Goal: Task Accomplishment & Management: Manage account settings

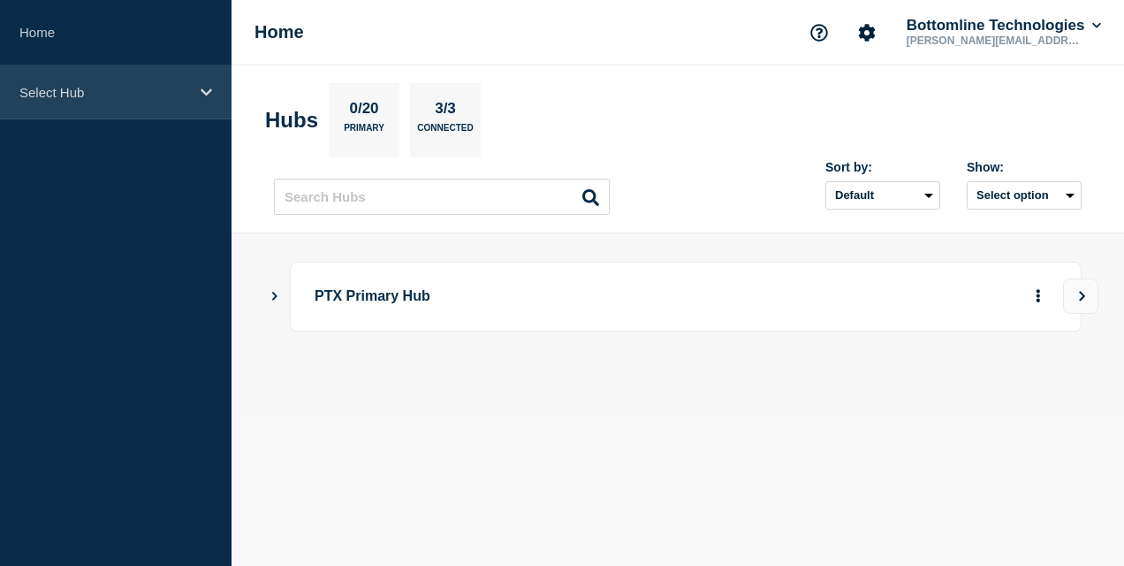
click at [87, 92] on p "Select Hub" at bounding box center [104, 92] width 170 height 15
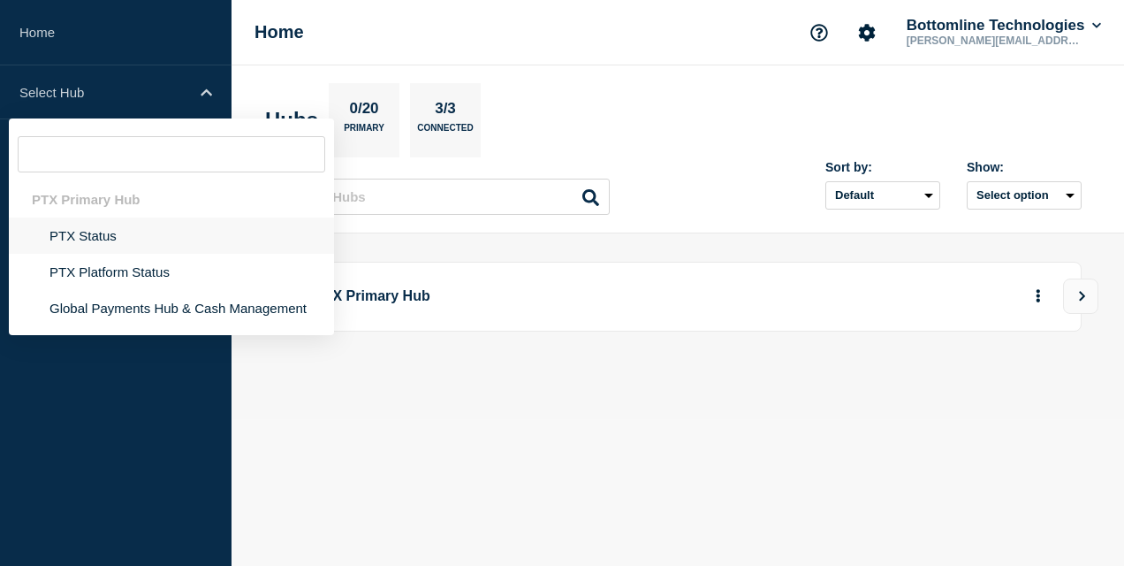
click at [102, 254] on li "PTX Status" at bounding box center [171, 272] width 325 height 36
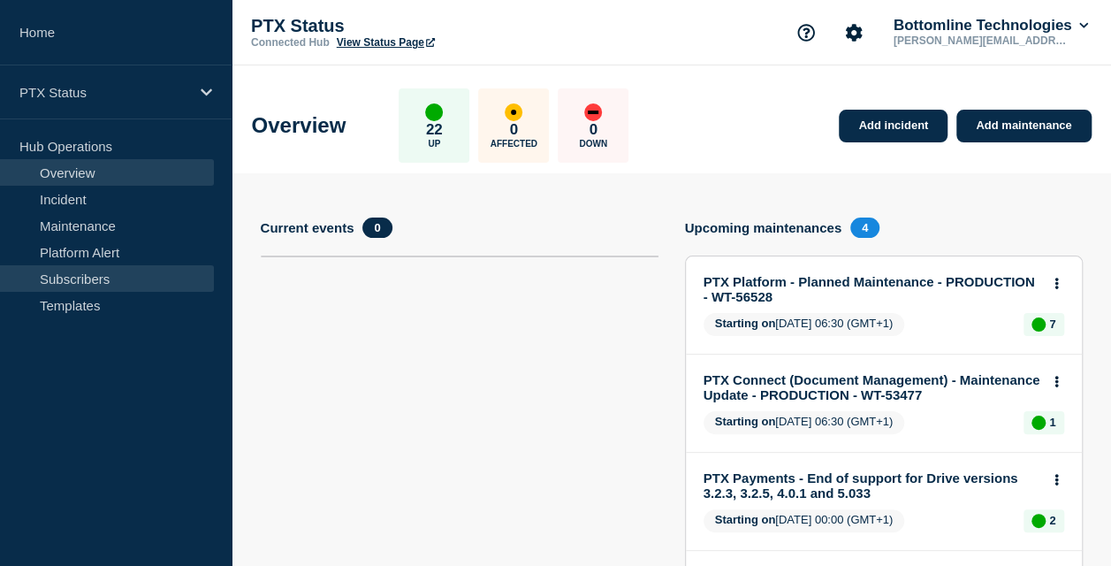
click at [120, 269] on link "Subscribers" at bounding box center [107, 278] width 214 height 27
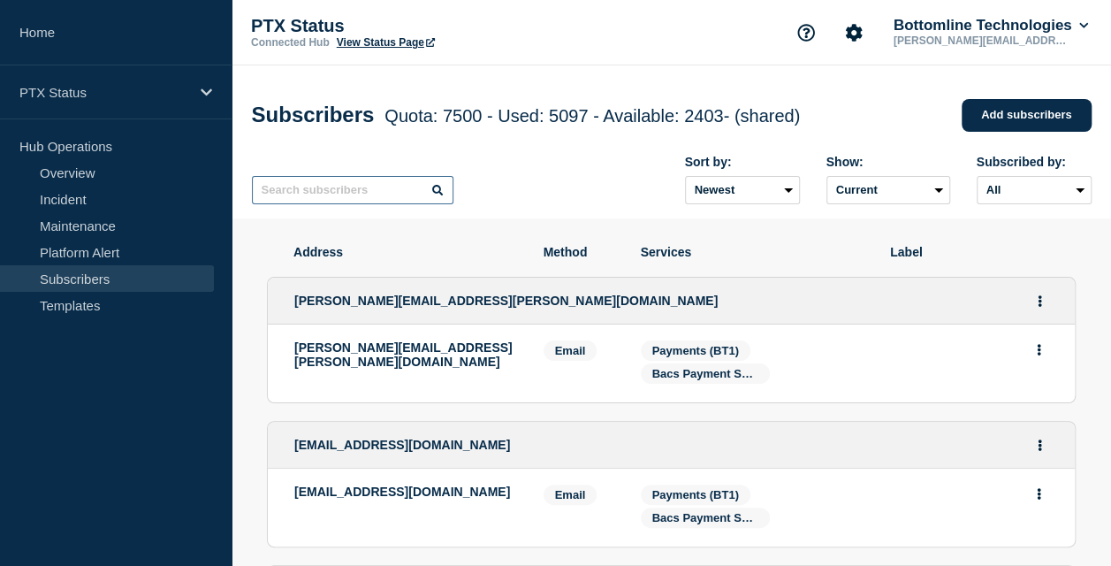
click at [283, 198] on input "text" at bounding box center [353, 190] width 202 height 28
paste input "[PERSON_NAME][EMAIL_ADDRESS][PERSON_NAME][DOMAIN_NAME]"
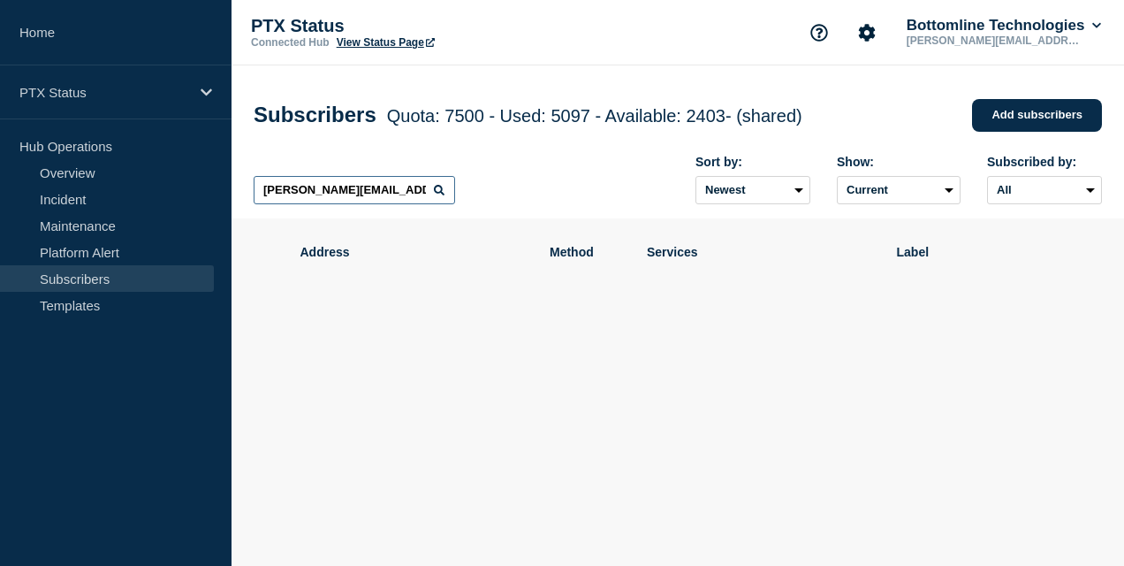
paste input "[EMAIL_ADDRESS][DOMAIN_NAME]"
type input "[EMAIL_ADDRESS][DOMAIN_NAME]"
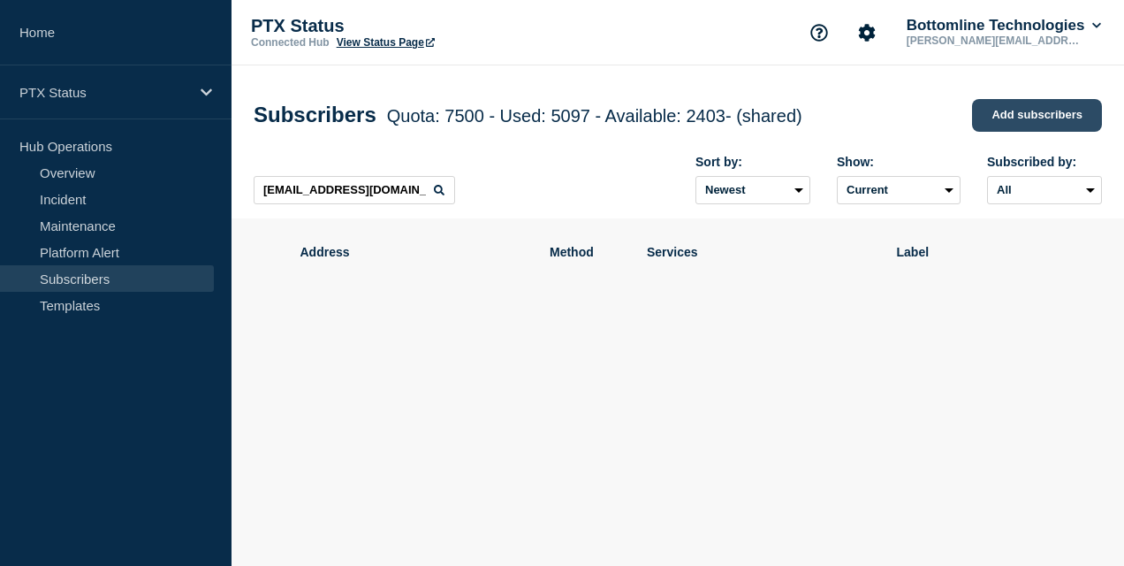
click at [1011, 115] on link "Add subscribers" at bounding box center [1037, 115] width 130 height 33
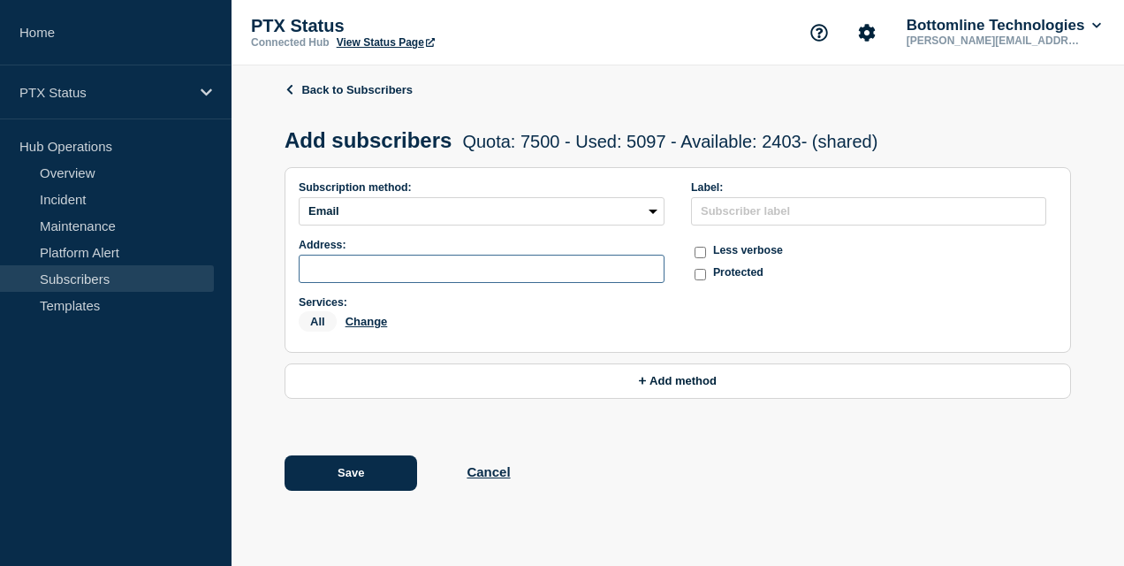
click at [377, 277] on input "subscription-address" at bounding box center [482, 269] width 366 height 28
paste input "[EMAIL_ADDRESS][DOMAIN_NAME]"
type input "[EMAIL_ADDRESS][DOMAIN_NAME]"
click at [368, 328] on button "Change" at bounding box center [367, 321] width 42 height 13
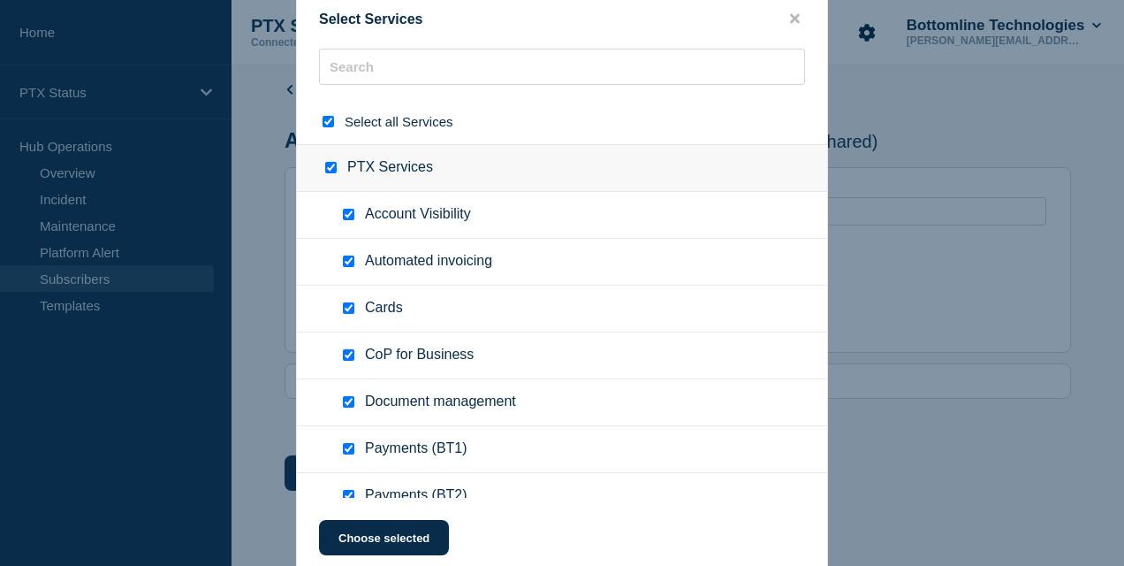
click at [322, 122] on div at bounding box center [332, 121] width 26 height 17
click at [331, 118] on input "select all checkbox" at bounding box center [328, 121] width 11 height 11
checkbox input "false"
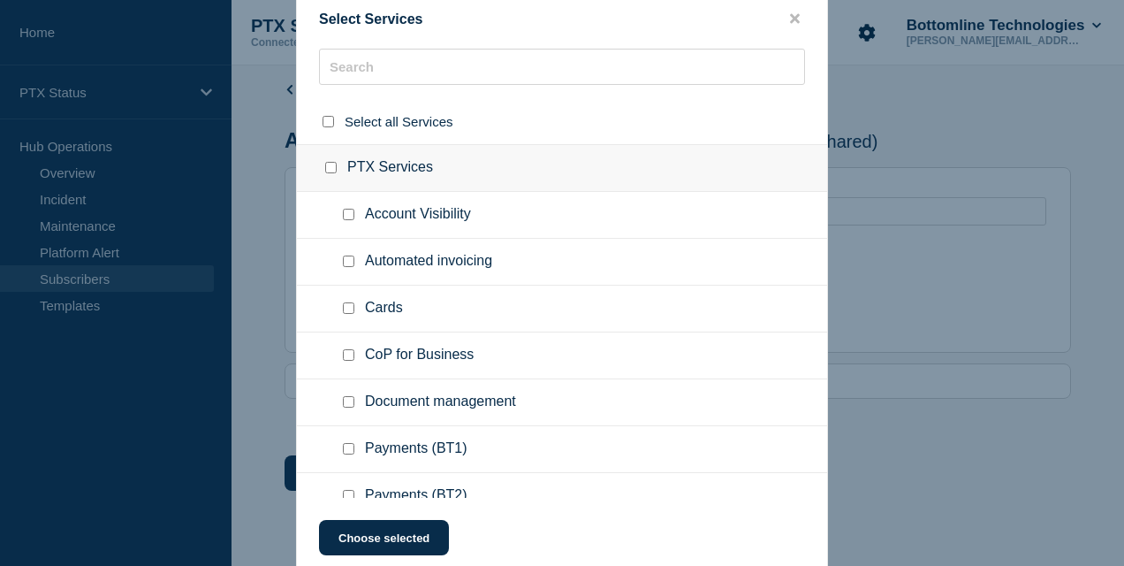
checkbox input "false"
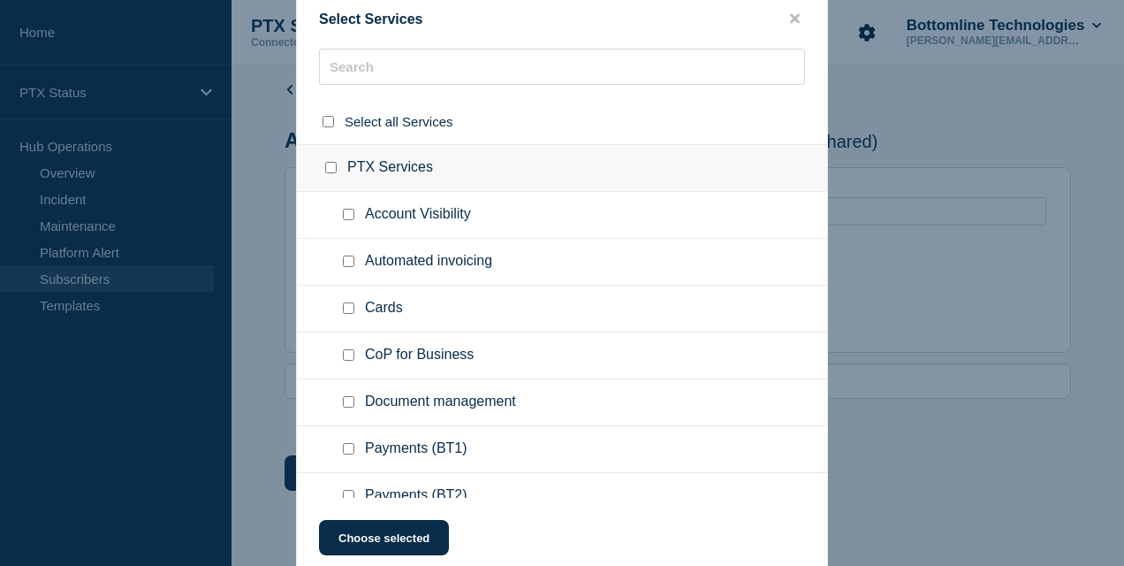
checkbox input "false"
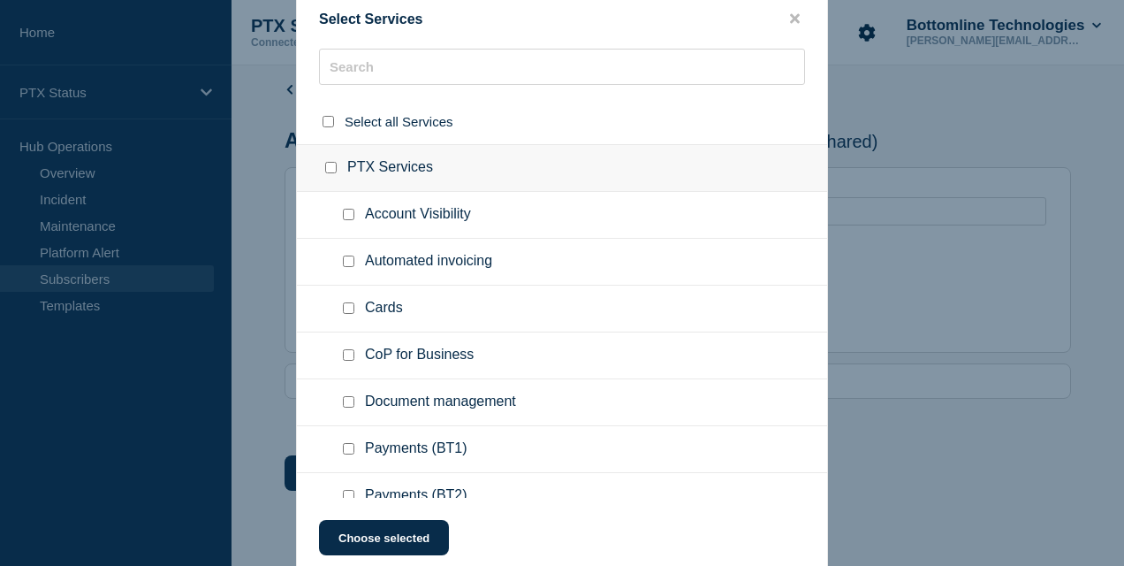
checkbox input "false"
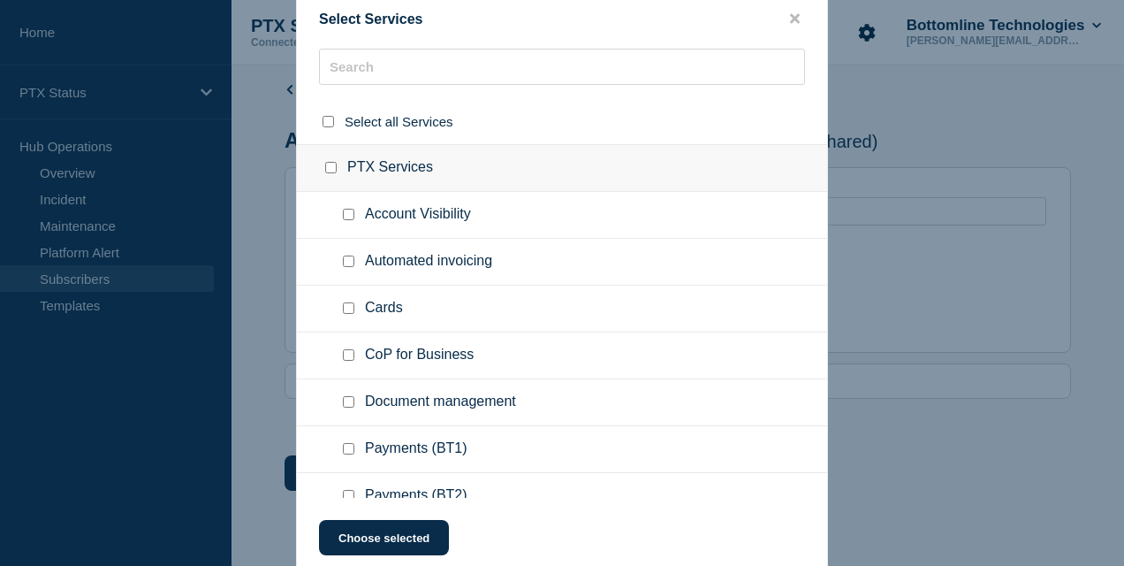
checkbox input "false"
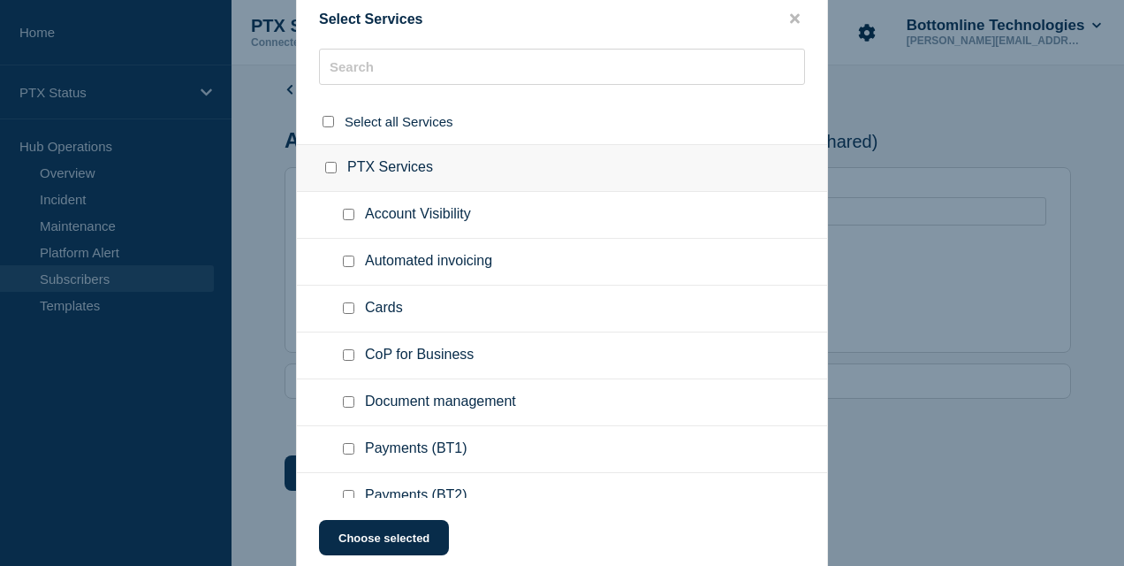
checkbox input "false"
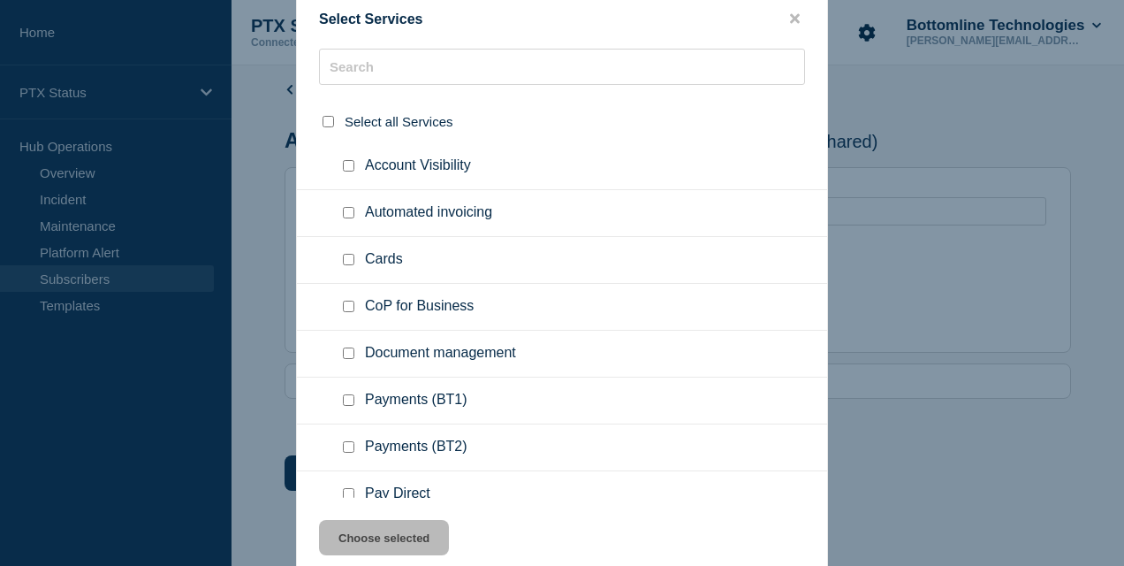
scroll to position [88, 0]
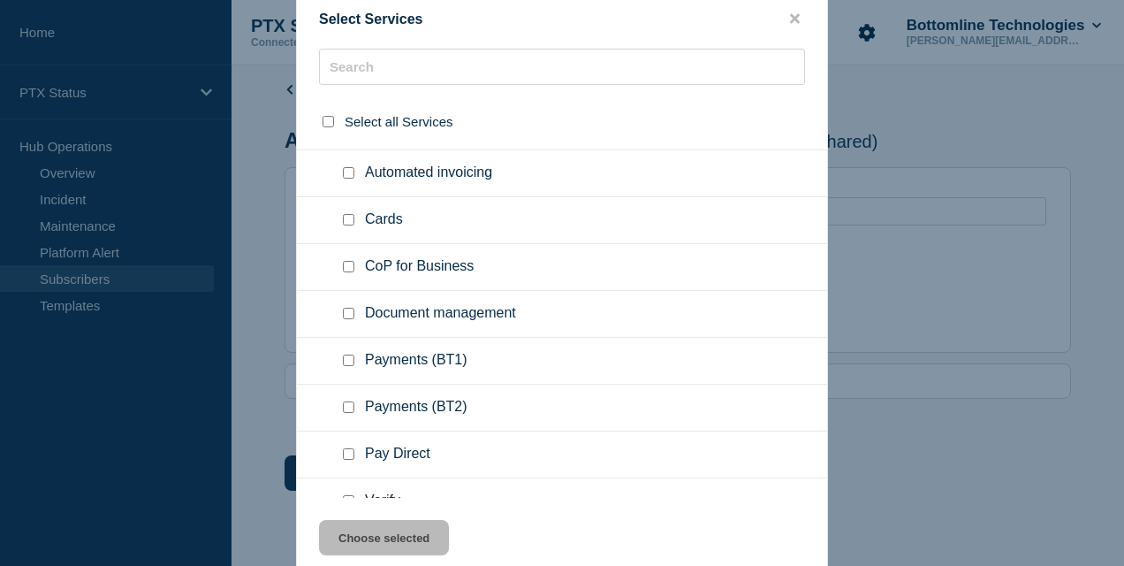
click at [350, 362] on input "Payments (BT1) checkbox" at bounding box center [348, 359] width 11 height 11
checkbox input "true"
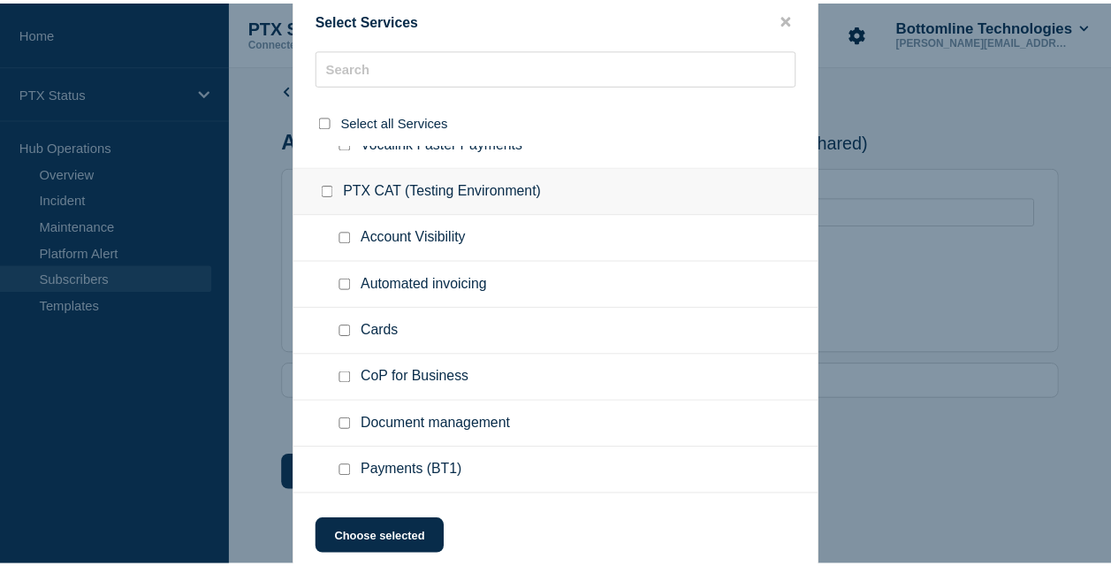
scroll to position [545, 0]
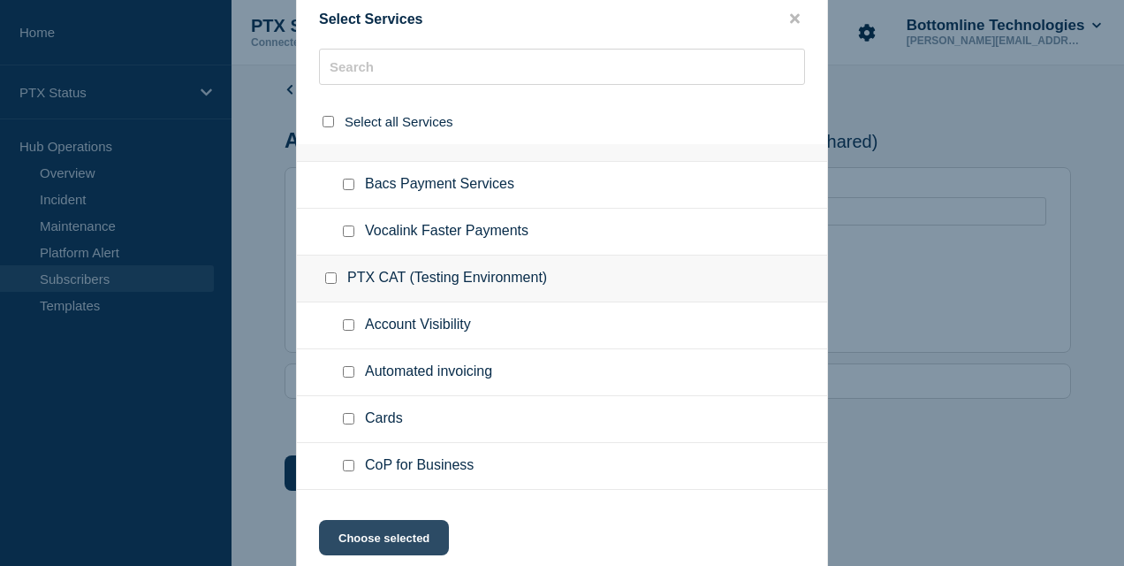
click at [378, 536] on button "Choose selected" at bounding box center [384, 537] width 130 height 35
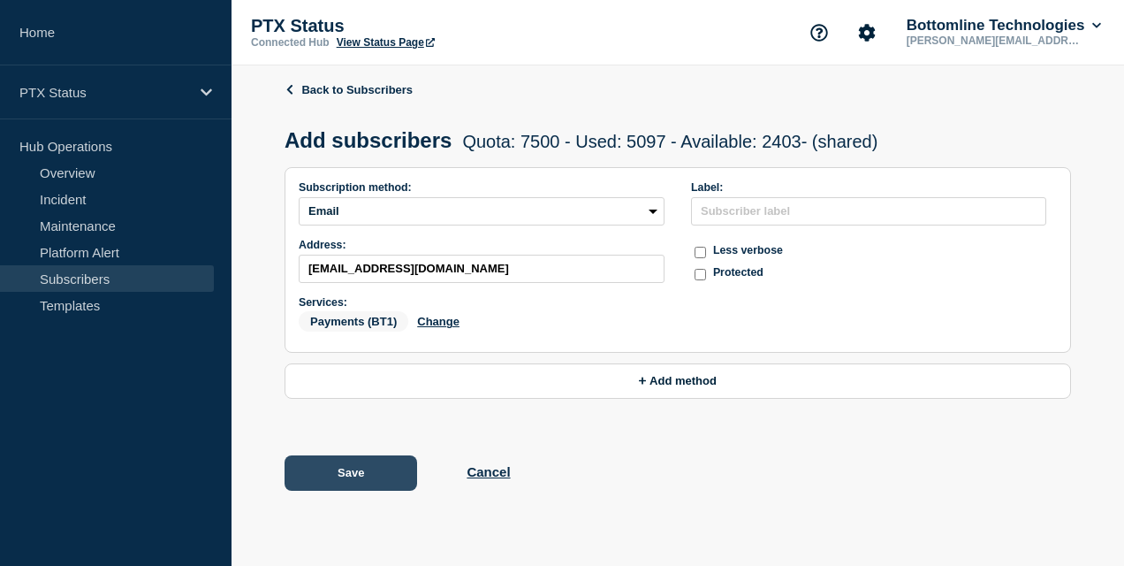
click at [341, 476] on button "Save" at bounding box center [351, 472] width 133 height 35
